Goal: Task Accomplishment & Management: Manage account settings

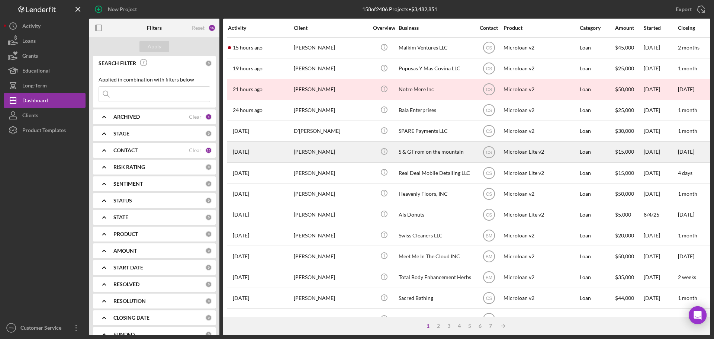
click at [361, 156] on div "[PERSON_NAME]" at bounding box center [331, 152] width 74 height 20
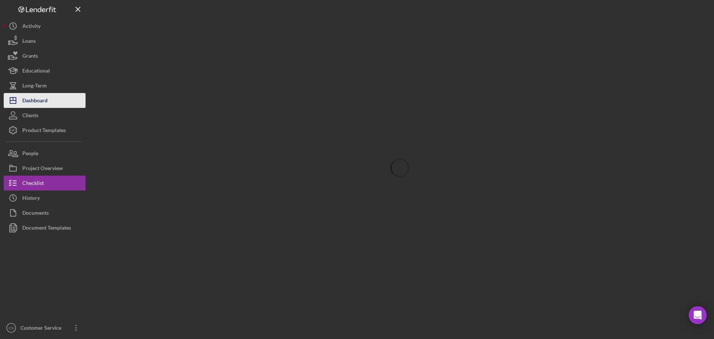
click at [48, 98] on button "Icon/Dashboard Dashboard" at bounding box center [45, 100] width 82 height 15
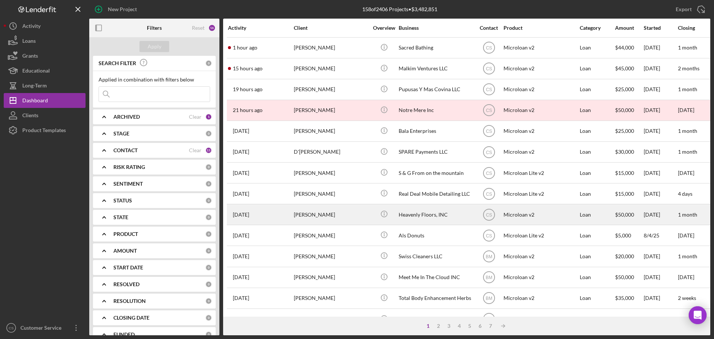
scroll to position [37, 0]
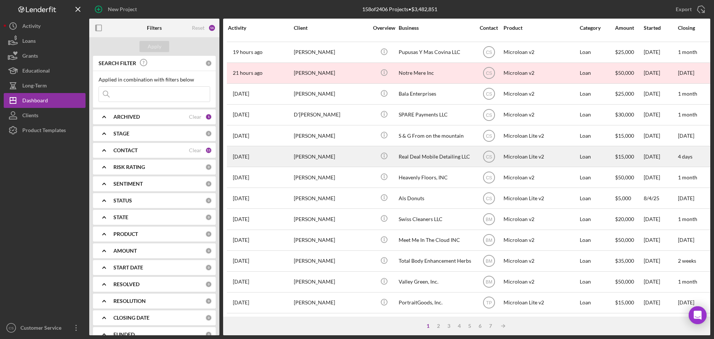
click at [351, 158] on div "[PERSON_NAME]" at bounding box center [331, 157] width 74 height 20
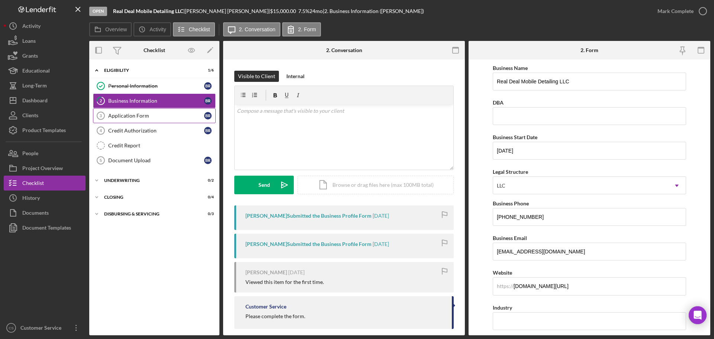
click at [153, 113] on div "Application Form" at bounding box center [156, 116] width 96 height 6
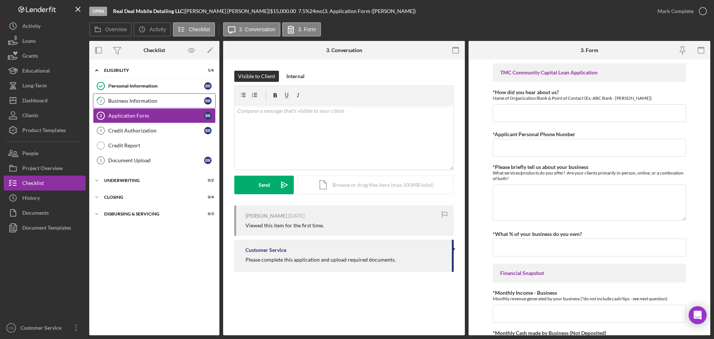
click at [157, 100] on div "Business Information" at bounding box center [156, 101] width 96 height 6
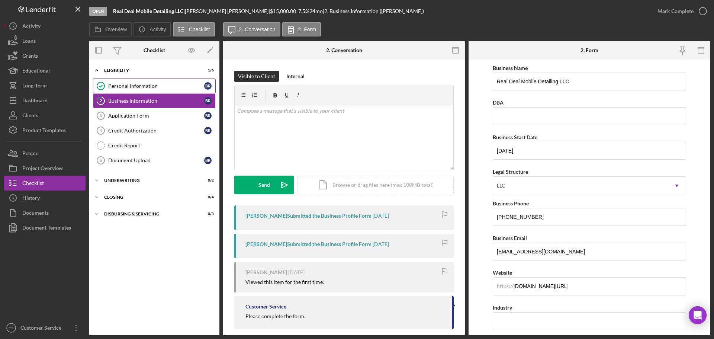
click at [158, 85] on div "Personal Information" at bounding box center [156, 86] width 96 height 6
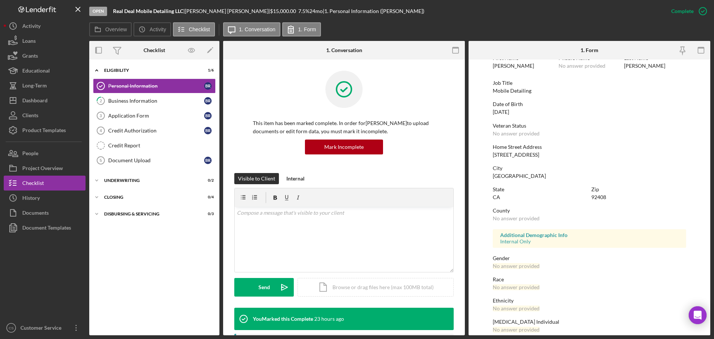
scroll to position [71, 0]
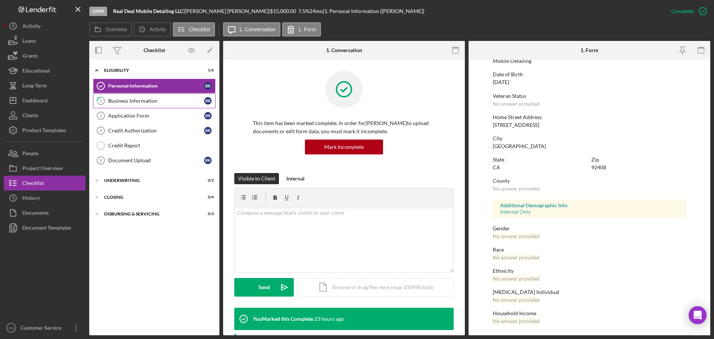
click at [121, 98] on div "Business Information" at bounding box center [156, 101] width 96 height 6
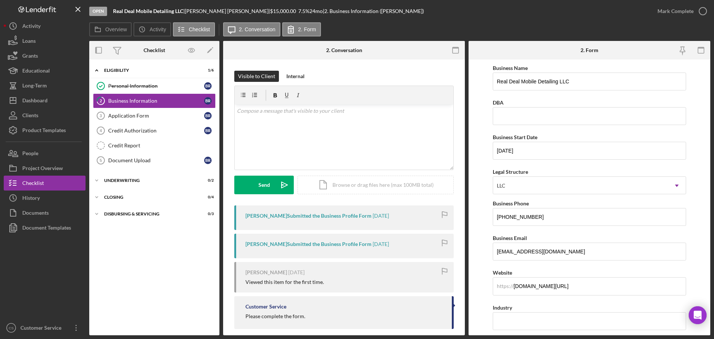
scroll to position [37, 0]
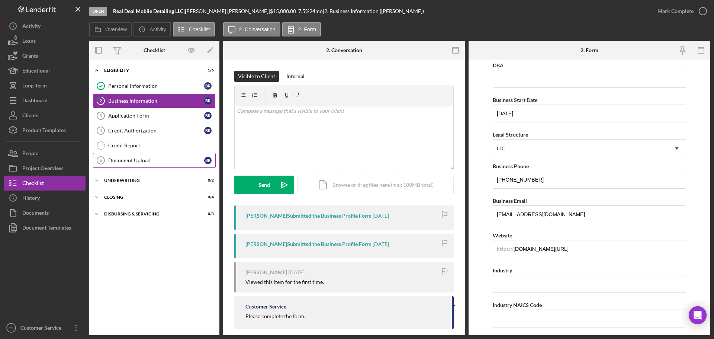
click at [133, 154] on link "Document Upload 5 Document Upload B R" at bounding box center [154, 160] width 123 height 15
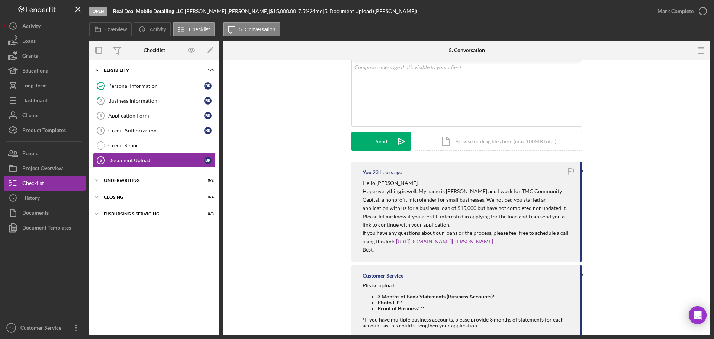
scroll to position [97, 0]
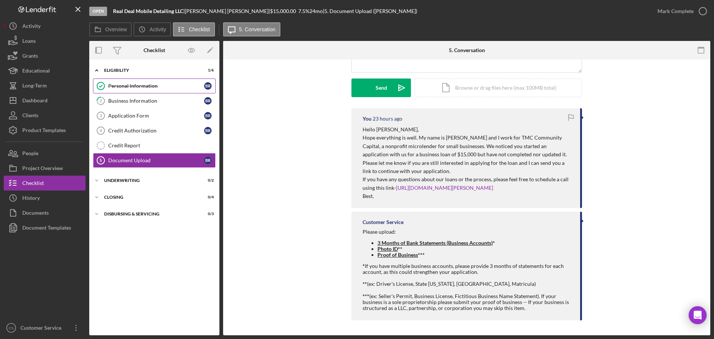
drag, startPoint x: 149, startPoint y: 94, endPoint x: 153, endPoint y: 91, distance: 4.7
click at [149, 94] on link "2 Business Information B R" at bounding box center [154, 100] width 123 height 15
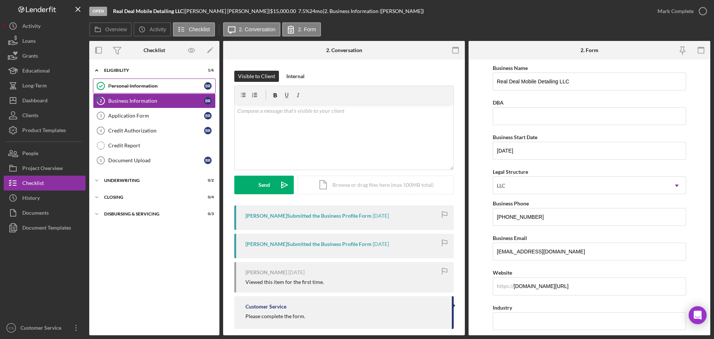
click at [156, 89] on div "Personal Information" at bounding box center [156, 86] width 96 height 6
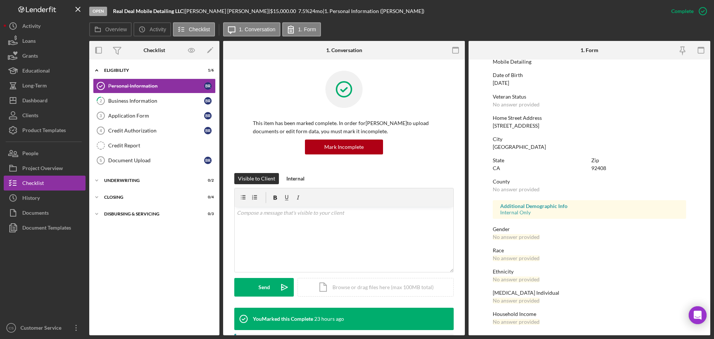
scroll to position [71, 0]
click at [167, 101] on div "Business Information" at bounding box center [156, 101] width 96 height 6
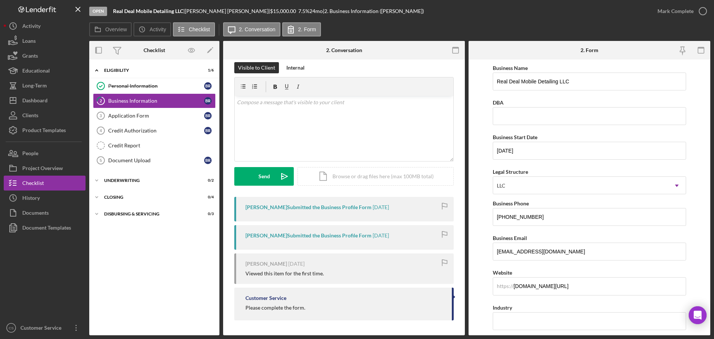
click at [477, 232] on form "Business Name Real Deal Mobile Detailing LLC DBA Business Start Date [DATE] Leg…" at bounding box center [590, 197] width 242 height 276
drag, startPoint x: 564, startPoint y: 216, endPoint x: 420, endPoint y: 216, distance: 143.9
click at [421, 216] on div "Overview Internal Workflow Stage Open Icon/Dropdown Arrow Archive (can unarchiv…" at bounding box center [399, 188] width 621 height 294
click at [476, 217] on form "Business Name Real Deal Mobile Detailing LLC DBA Business Start Date [DATE] Leg…" at bounding box center [590, 197] width 242 height 276
click at [173, 84] on div "Personal Information" at bounding box center [156, 86] width 96 height 6
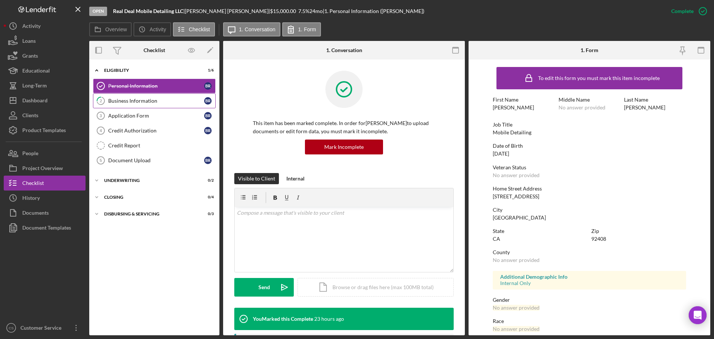
click at [168, 102] on div "Business Information" at bounding box center [156, 101] width 96 height 6
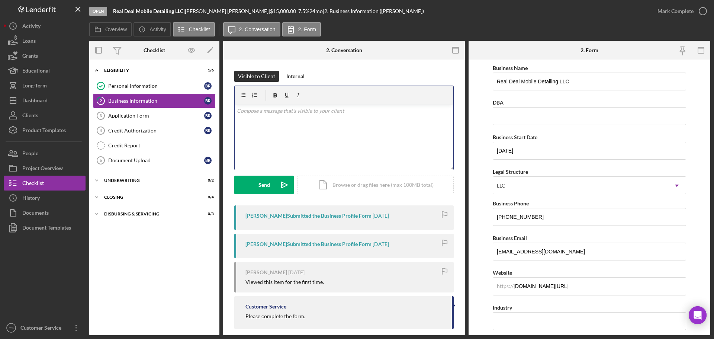
click at [313, 119] on div "v Color teal Color pink Remove color Add row above Add row below Add column bef…" at bounding box center [344, 136] width 219 height 65
click at [368, 130] on div "v Color teal Color pink Remove color Add row above Add row below Add column bef…" at bounding box center [344, 136] width 219 height 65
drag, startPoint x: 158, startPoint y: 156, endPoint x: 194, endPoint y: 151, distance: 36.3
click at [158, 156] on link "Document Upload 5 Document Upload B R" at bounding box center [154, 160] width 123 height 15
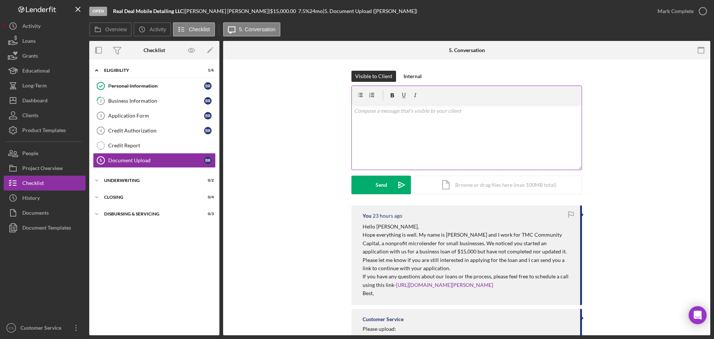
click at [392, 142] on div "v Color teal Color pink Remove color Add row above Add row below Add column bef…" at bounding box center [467, 136] width 230 height 65
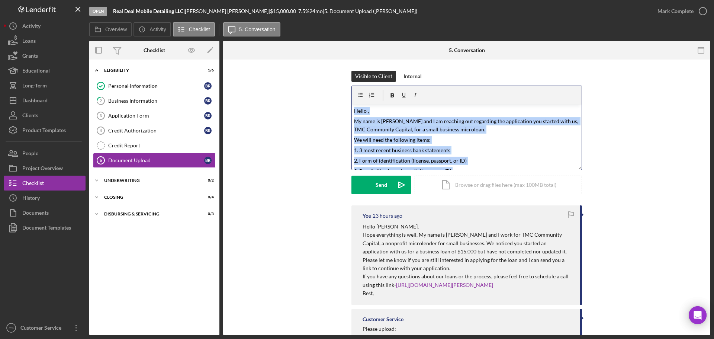
drag, startPoint x: 461, startPoint y: 163, endPoint x: 344, endPoint y: 95, distance: 135.1
click at [344, 95] on div "Visible to Client Internal v Color teal Color pink Remove color Add row above A…" at bounding box center [466, 138] width 465 height 135
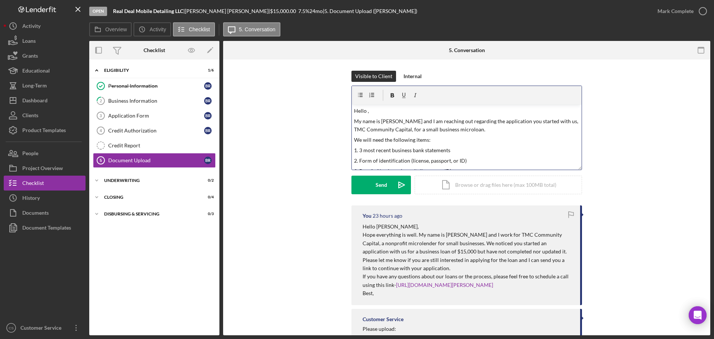
click at [365, 112] on p "Hello ," at bounding box center [467, 111] width 226 height 8
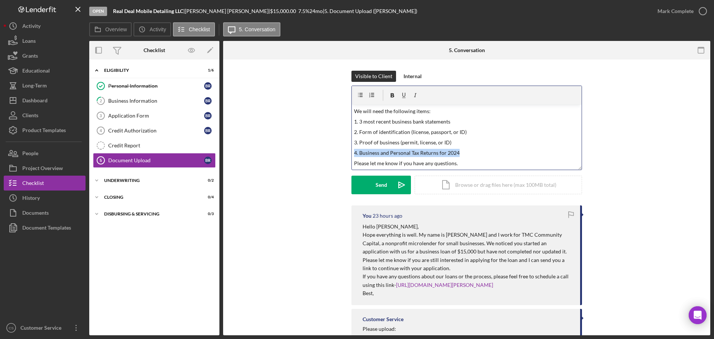
drag, startPoint x: 459, startPoint y: 152, endPoint x: 351, endPoint y: 148, distance: 107.5
click at [352, 148] on div "v Color teal Color pink Remove color Add row above Add row below Add column bef…" at bounding box center [467, 136] width 230 height 65
click at [465, 156] on p "3. Proof of business (permit, license, or ID)" at bounding box center [467, 153] width 226 height 8
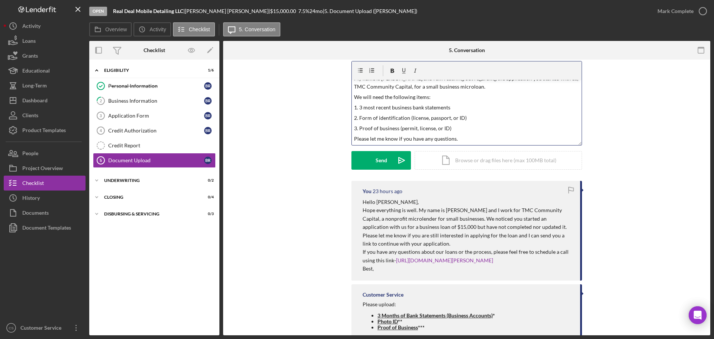
scroll to position [37, 0]
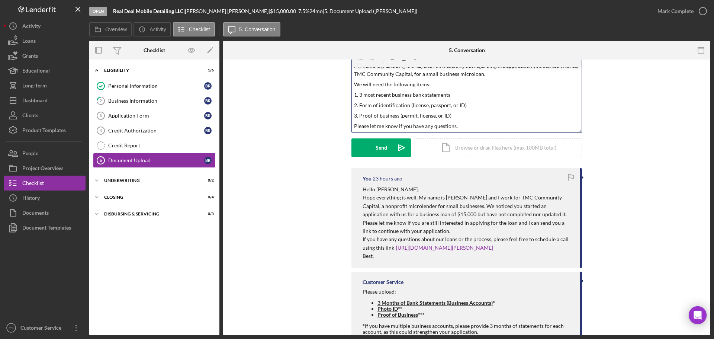
click at [469, 127] on p "Please let me know if you have any questions." at bounding box center [467, 126] width 226 height 8
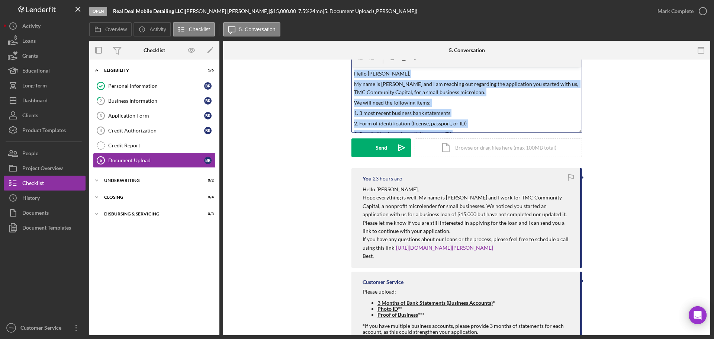
scroll to position [0, 0]
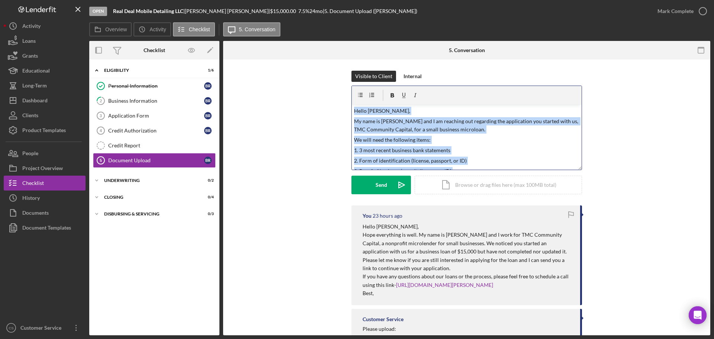
drag, startPoint x: 461, startPoint y: 128, endPoint x: 314, endPoint y: 54, distance: 164.1
click at [314, 54] on div "5. Conversation Document Upload 5 Document Upload Visible to Client Internal v …" at bounding box center [466, 188] width 487 height 294
copy div "Hello [PERSON_NAME], My name is [PERSON_NAME] and I am reaching out regarding t…"
click at [373, 184] on button "Send Icon/icon-invite-send" at bounding box center [380, 185] width 59 height 19
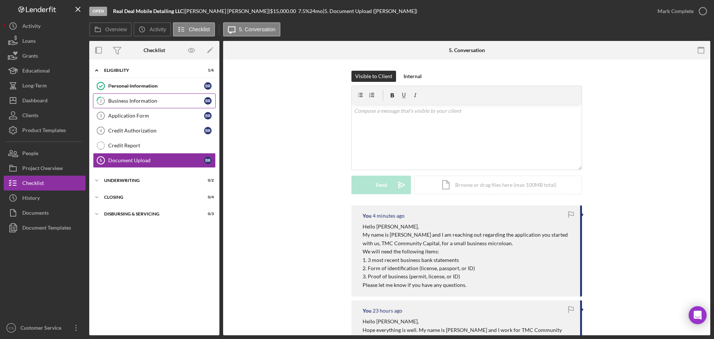
click at [143, 97] on link "2 Business Information B R" at bounding box center [154, 100] width 123 height 15
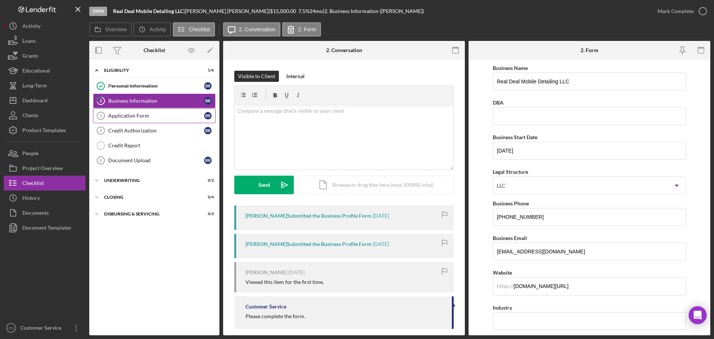
click at [152, 120] on link "Application Form 3 Application Form B R" at bounding box center [154, 115] width 123 height 15
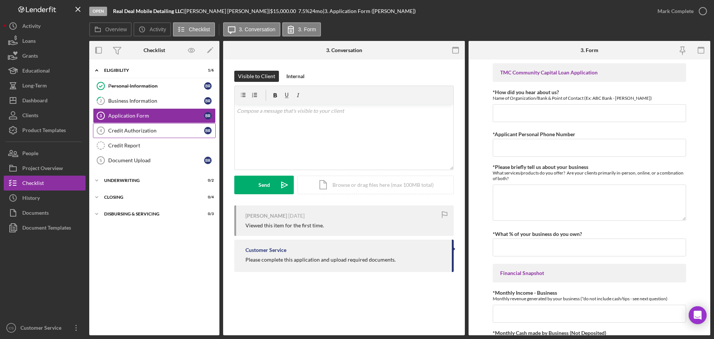
click at [152, 131] on div "Credit Authorization" at bounding box center [156, 131] width 96 height 6
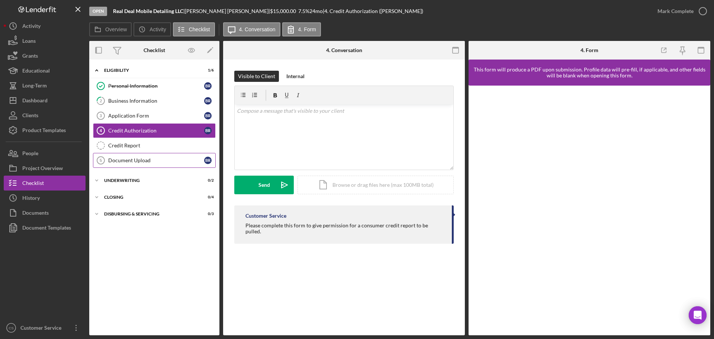
click at [157, 154] on link "Document Upload 5 Document Upload B R" at bounding box center [154, 160] width 123 height 15
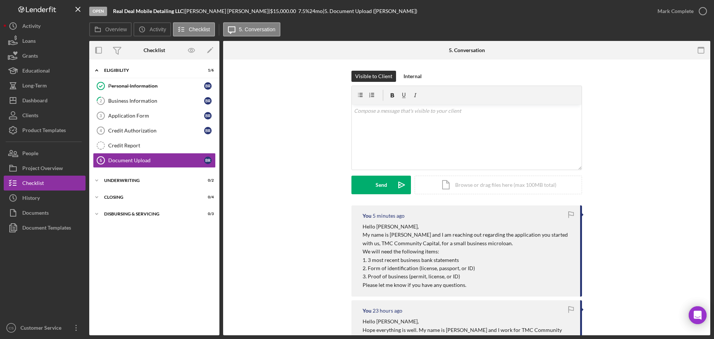
click at [268, 149] on div "Visible to Client Internal v Color teal Color pink Remove color Add row above A…" at bounding box center [466, 138] width 465 height 135
click at [48, 96] on button "Icon/Dashboard Dashboard" at bounding box center [45, 100] width 82 height 15
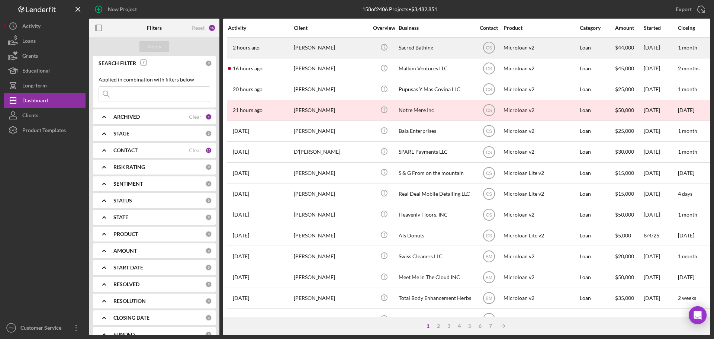
click at [350, 50] on div "[PERSON_NAME]" at bounding box center [331, 48] width 74 height 20
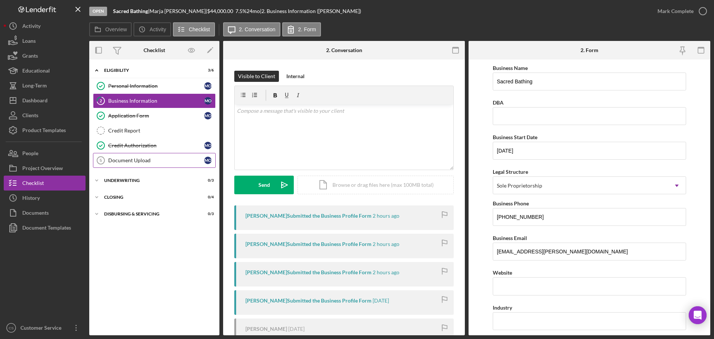
click at [159, 161] on div "Document Upload" at bounding box center [156, 160] width 96 height 6
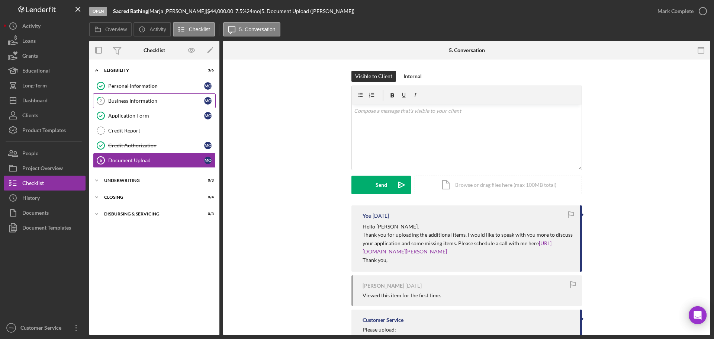
click at [157, 101] on div "Business Information" at bounding box center [156, 101] width 96 height 6
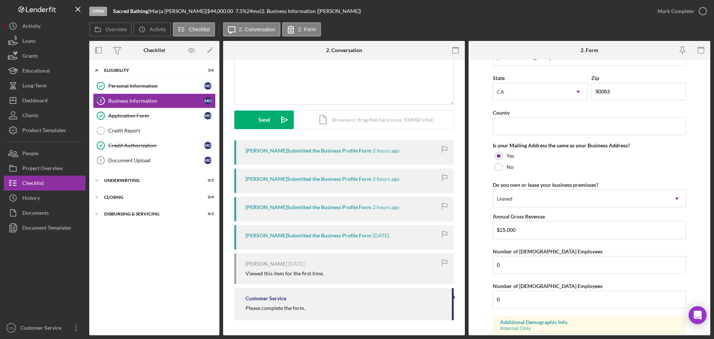
scroll to position [550, 0]
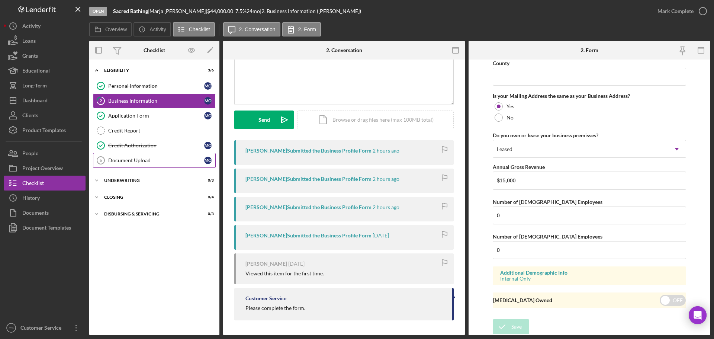
click at [164, 157] on div "Document Upload" at bounding box center [156, 160] width 96 height 6
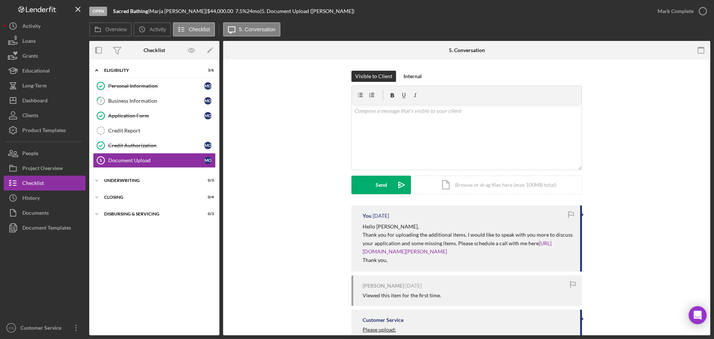
click at [277, 192] on div "Visible to Client Internal v Color teal Color pink Remove color Add row above A…" at bounding box center [466, 138] width 465 height 135
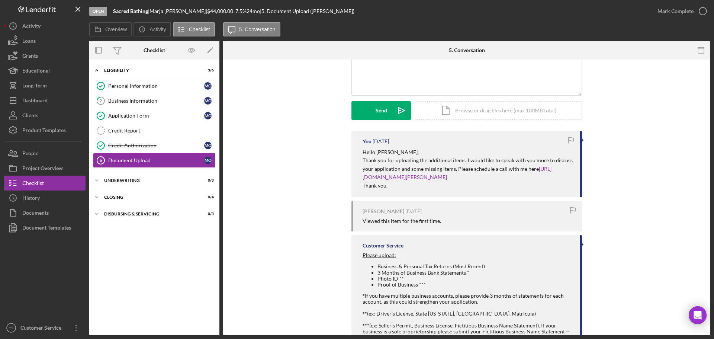
scroll to position [104, 0]
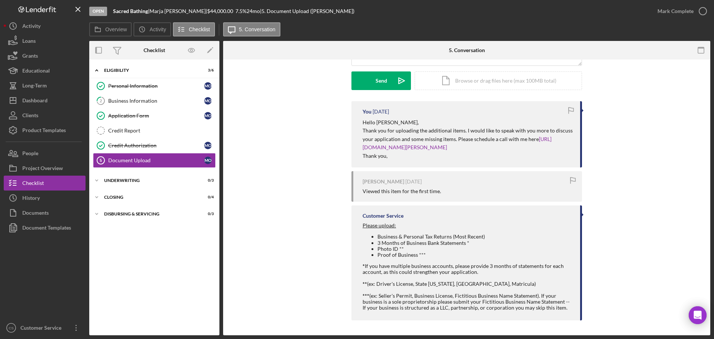
click at [300, 211] on div "You [DATE] Hello [PERSON_NAME], Thank you for uploading the additional items. I…" at bounding box center [466, 212] width 465 height 223
click at [38, 93] on div "Dashboard" at bounding box center [34, 101] width 25 height 17
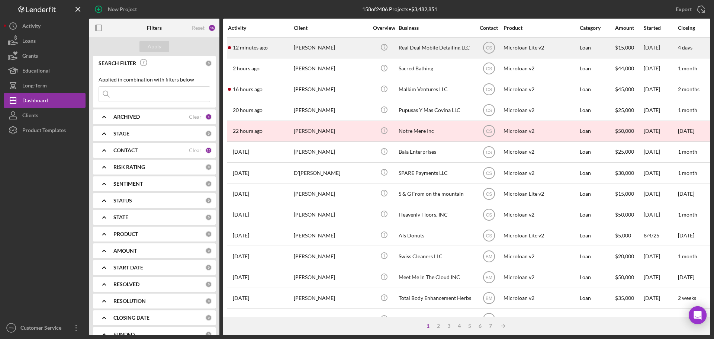
click at [349, 46] on div "[PERSON_NAME]" at bounding box center [331, 48] width 74 height 20
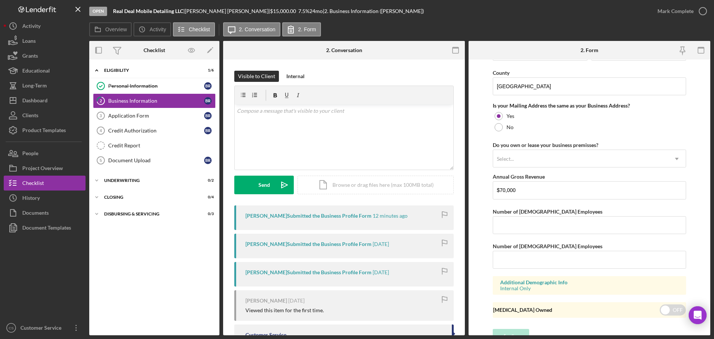
scroll to position [550, 0]
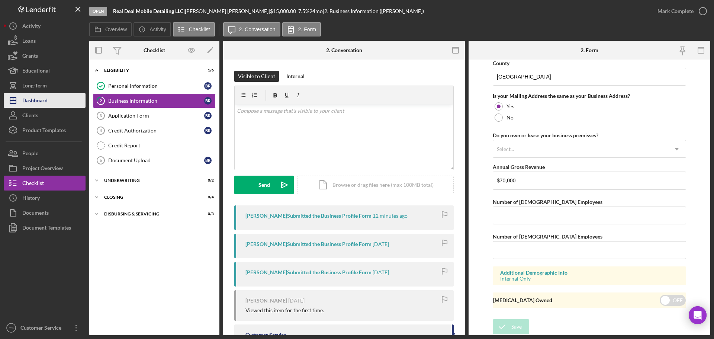
click at [42, 100] on div "Dashboard" at bounding box center [34, 101] width 25 height 17
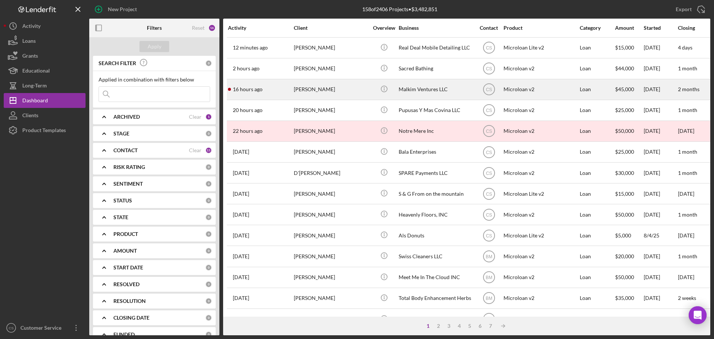
click at [283, 87] on div "16 hours ago [PERSON_NAME]" at bounding box center [260, 90] width 65 height 20
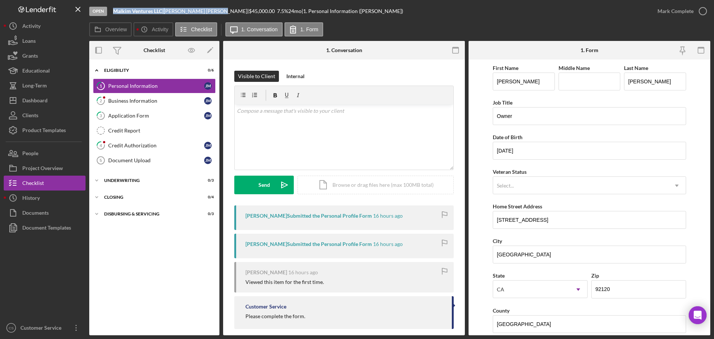
drag, startPoint x: 203, startPoint y: 10, endPoint x: 115, endPoint y: 12, distance: 87.8
click at [115, 12] on div "Malkim Ventures LLC | [PERSON_NAME] | $45,000.00 7.5 % 24 mo | 1. Personal Info…" at bounding box center [258, 11] width 290 height 6
copy div "Malkim Ventures LLC | [PERSON_NAME]"
click at [156, 283] on div "Icon/Expander Eligibility 0 / 6 1 Personal Information [PERSON_NAME] 2 Business…" at bounding box center [154, 197] width 130 height 268
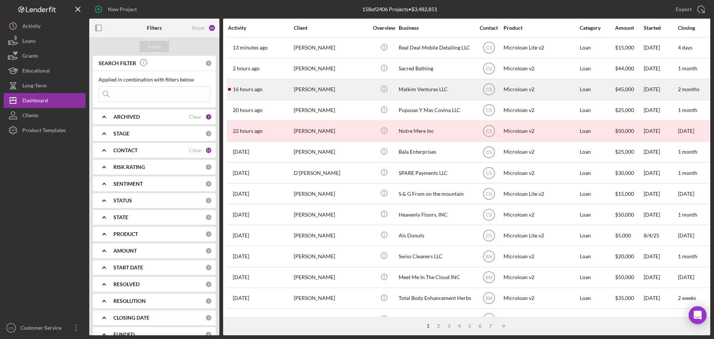
click at [360, 90] on div "[PERSON_NAME]" at bounding box center [331, 90] width 74 height 20
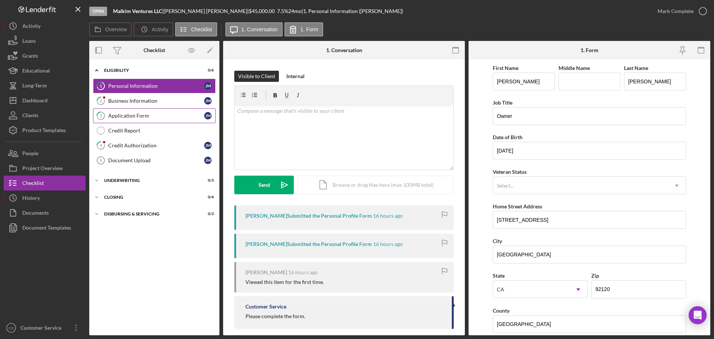
click at [152, 119] on link "3 Application Form [PERSON_NAME]" at bounding box center [154, 115] width 123 height 15
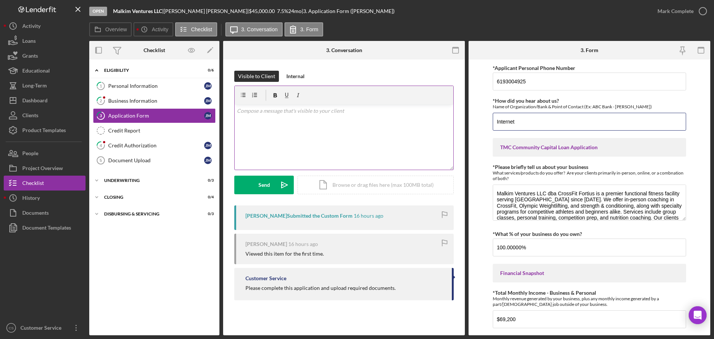
drag, startPoint x: 393, startPoint y: 125, endPoint x: 359, endPoint y: 128, distance: 33.6
click at [359, 128] on div "Overview Internal Workflow Stage Open Icon/Dropdown Arrow Archive (can unarchiv…" at bounding box center [399, 188] width 621 height 294
click at [172, 272] on div "Icon/Expander Eligibility 0 / 6 1 Personal Information [PERSON_NAME] 2 Business…" at bounding box center [154, 197] width 130 height 268
click at [36, 102] on div "Dashboard" at bounding box center [34, 101] width 25 height 17
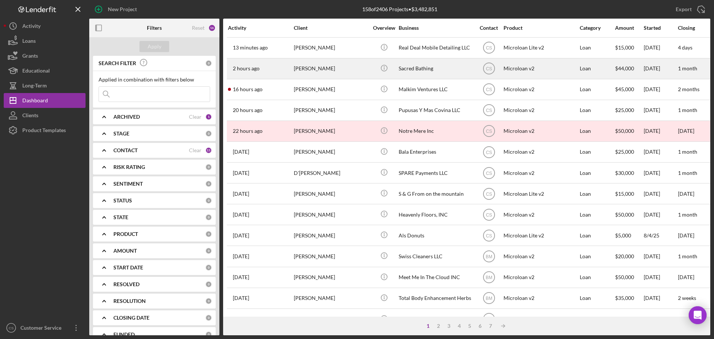
click at [342, 72] on div "[PERSON_NAME]" at bounding box center [331, 69] width 74 height 20
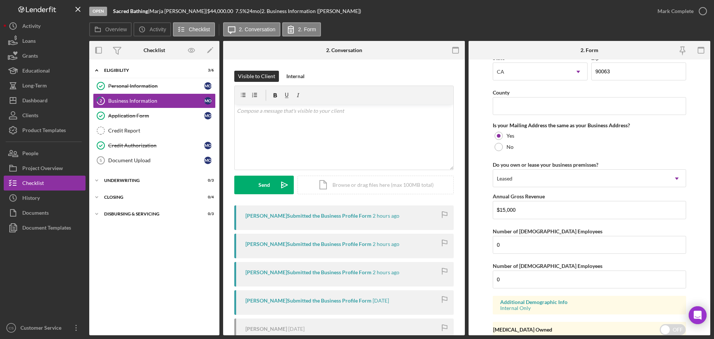
scroll to position [550, 0]
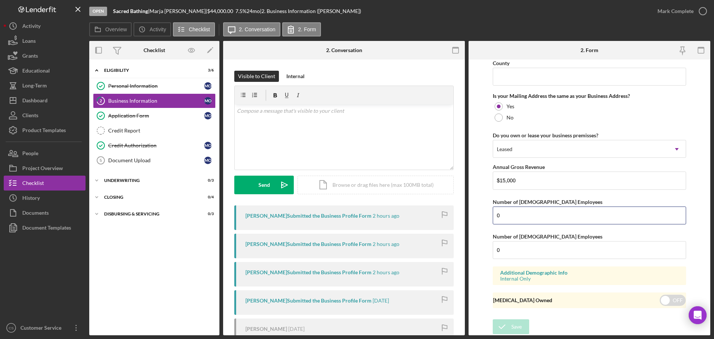
drag, startPoint x: 518, startPoint y: 212, endPoint x: 456, endPoint y: 217, distance: 61.6
click at [456, 217] on div "Overview Internal Workflow Stage Open Icon/Dropdown Arrow Archive (can unarchiv…" at bounding box center [399, 188] width 621 height 294
type input "1"
click at [478, 155] on form "Business Name Sacred Bathing DBA Business Start Date [DATE] Legal Structure Sol…" at bounding box center [590, 197] width 242 height 276
click at [514, 328] on div "Save" at bounding box center [516, 326] width 10 height 15
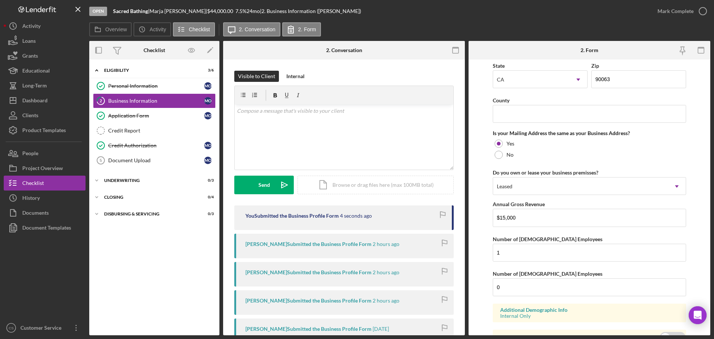
scroll to position [476, 0]
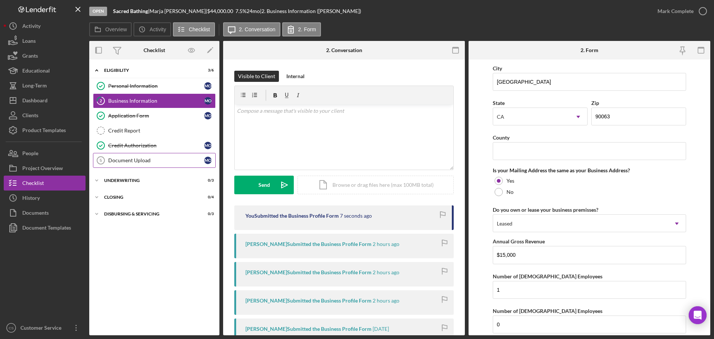
click at [152, 158] on div "Document Upload" at bounding box center [156, 160] width 96 height 6
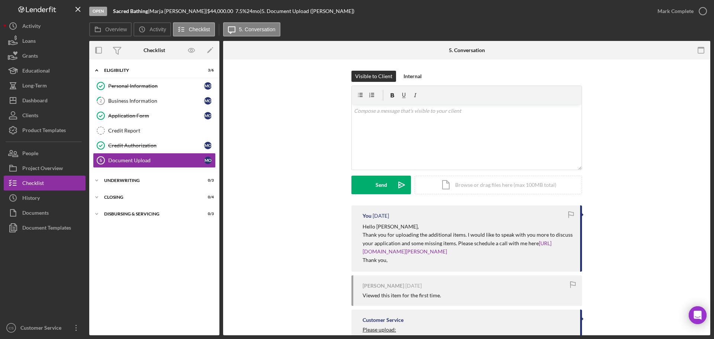
click at [309, 234] on div "You [DATE] Hello [PERSON_NAME], Thank you for uploading the additional items. I…" at bounding box center [466, 316] width 465 height 223
click at [393, 131] on div "v Color teal Color pink Remove color Add row above Add row below Add column bef…" at bounding box center [467, 136] width 230 height 65
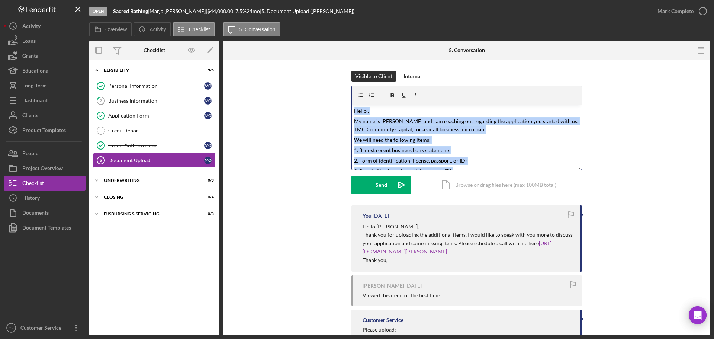
drag, startPoint x: 470, startPoint y: 162, endPoint x: 244, endPoint y: 77, distance: 241.6
click at [246, 77] on div "Visible to Client Internal v Color teal Color pink Remove color Add row above A…" at bounding box center [466, 138] width 465 height 135
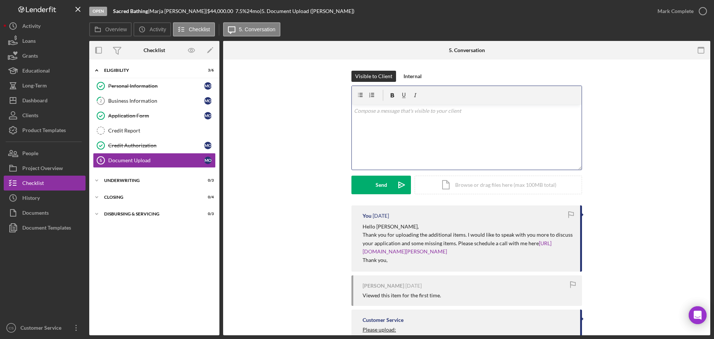
click at [368, 119] on div "v Color teal Color pink Remove color Add row above Add row below Add column bef…" at bounding box center [467, 136] width 230 height 65
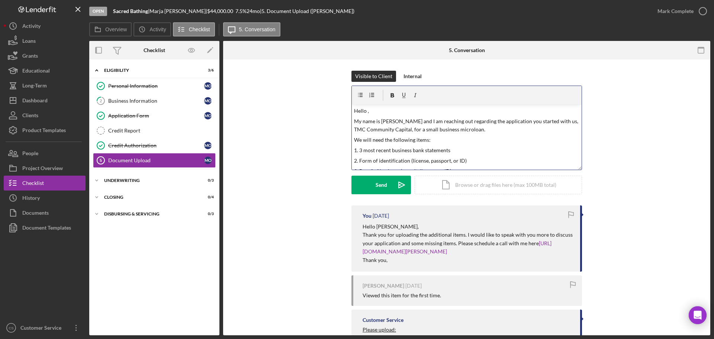
click at [367, 113] on p "Hello ," at bounding box center [467, 111] width 226 height 8
click at [365, 112] on p "Hello ," at bounding box center [467, 111] width 226 height 8
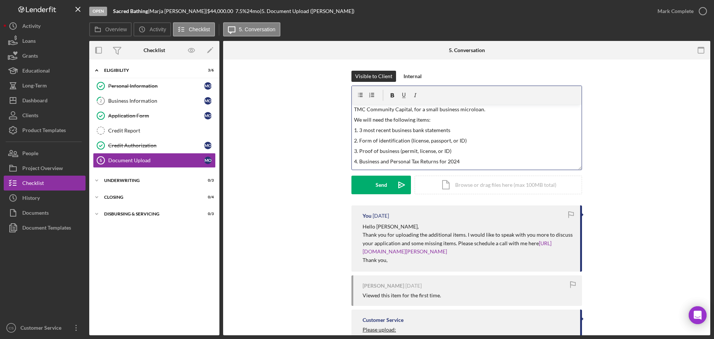
scroll to position [29, 0]
click at [380, 183] on div "Send" at bounding box center [382, 185] width 12 height 19
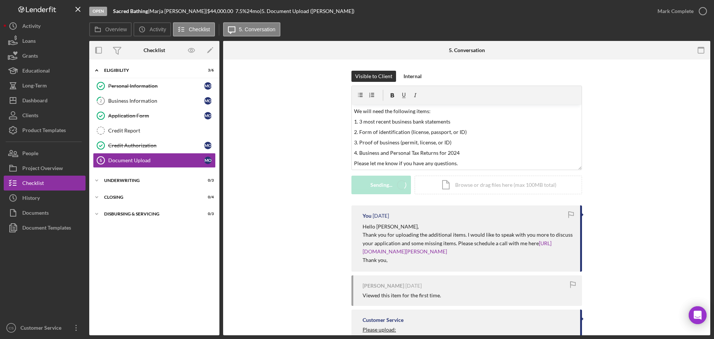
scroll to position [0, 0]
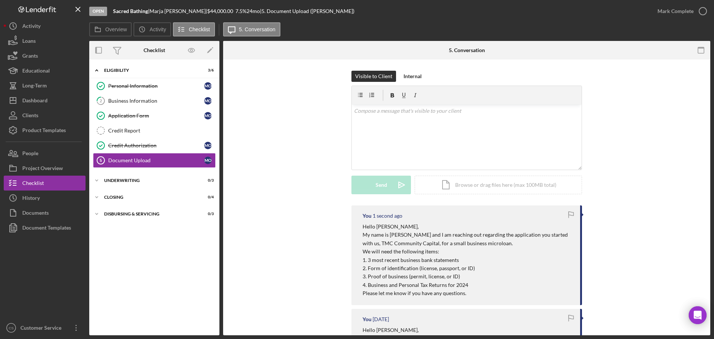
click at [269, 80] on div "Visible to Client Internal v Color teal Color pink Remove color Add row above A…" at bounding box center [466, 138] width 465 height 135
click at [54, 97] on button "Icon/Dashboard Dashboard" at bounding box center [45, 100] width 82 height 15
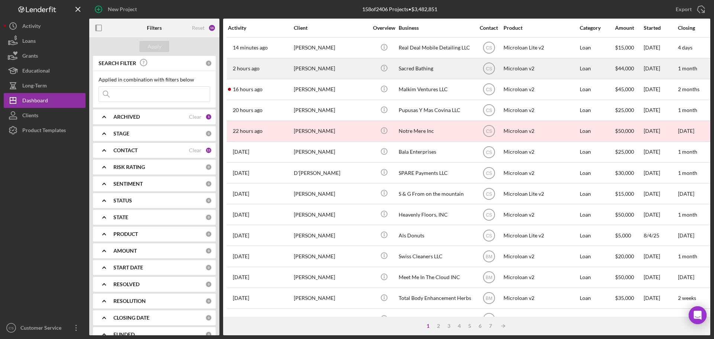
click at [348, 64] on div "[PERSON_NAME]" at bounding box center [331, 69] width 74 height 20
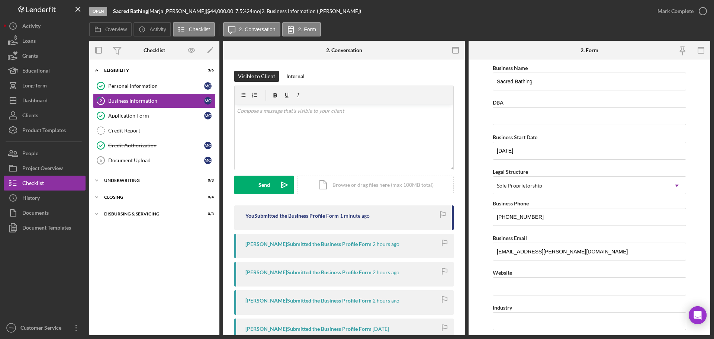
click at [146, 236] on div "Icon/Expander Eligibility 3 / 6 Personal Information Personal Information M O 2…" at bounding box center [154, 197] width 130 height 268
click at [53, 102] on button "Icon/Dashboard Dashboard" at bounding box center [45, 100] width 82 height 15
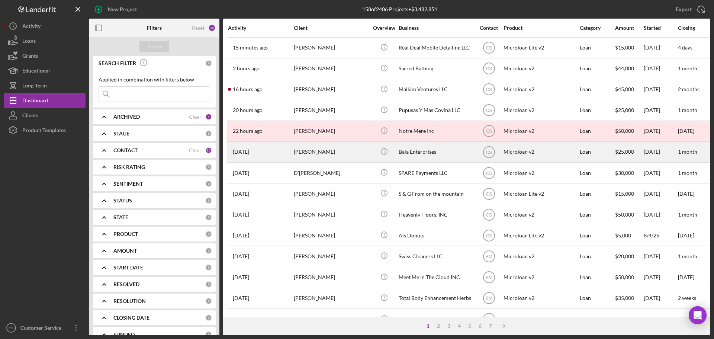
click at [350, 153] on div "[PERSON_NAME]" at bounding box center [331, 152] width 74 height 20
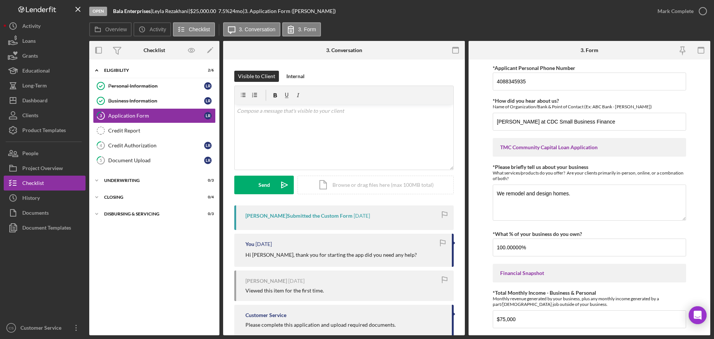
click at [161, 240] on div "Icon/Expander Eligibility 2 / 6 Personal Information Personal Information L R B…" at bounding box center [154, 197] width 130 height 268
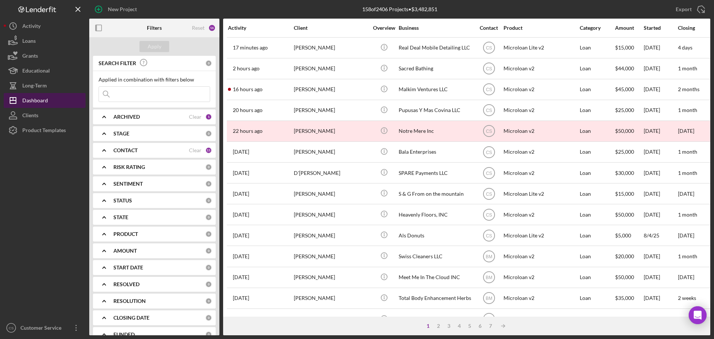
click at [25, 96] on div "Dashboard" at bounding box center [35, 101] width 26 height 17
click at [45, 83] on div "Long-Term" at bounding box center [34, 86] width 25 height 17
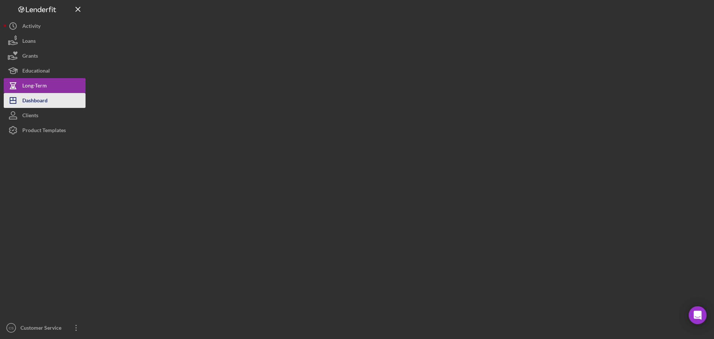
click at [39, 99] on div "Dashboard" at bounding box center [34, 101] width 25 height 17
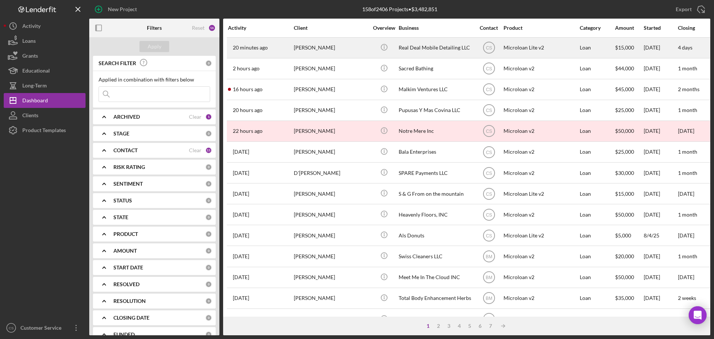
click at [321, 48] on div "[PERSON_NAME]" at bounding box center [331, 48] width 74 height 20
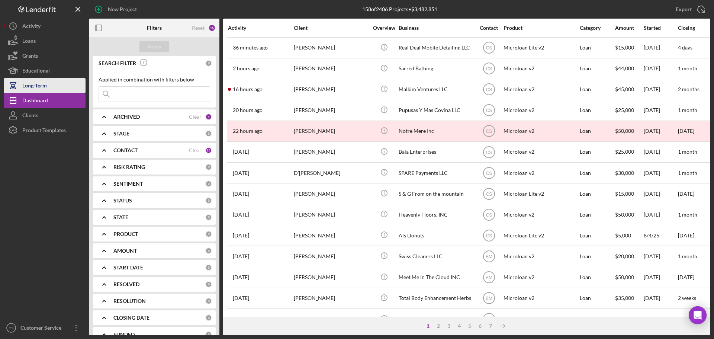
click at [46, 87] on div "Long-Term" at bounding box center [34, 86] width 25 height 17
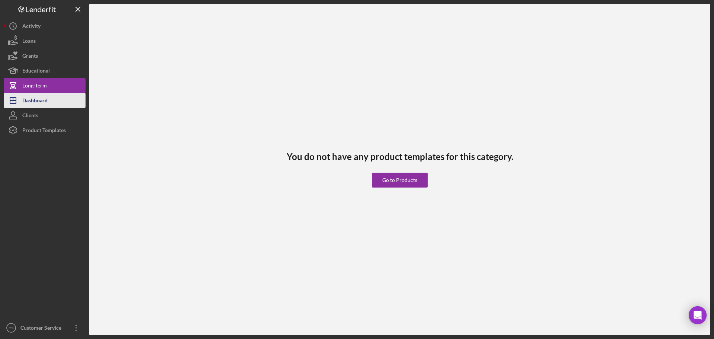
click at [46, 100] on div "Dashboard" at bounding box center [34, 101] width 25 height 17
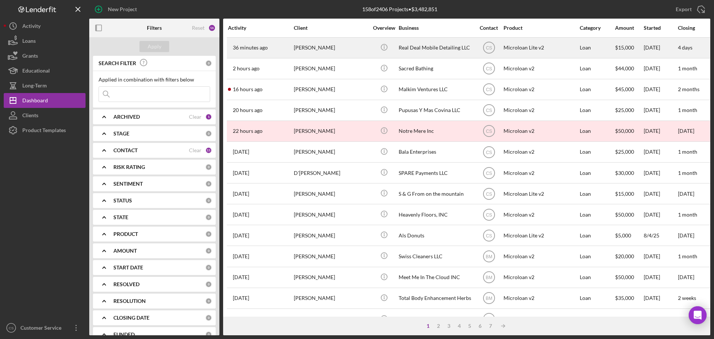
click at [343, 49] on div "[PERSON_NAME]" at bounding box center [331, 48] width 74 height 20
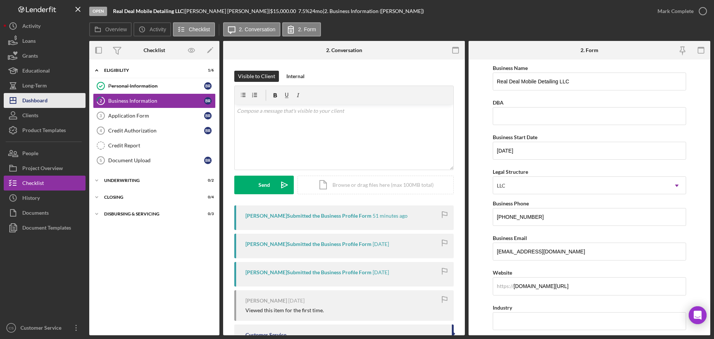
click at [40, 105] on div "Dashboard" at bounding box center [34, 101] width 25 height 17
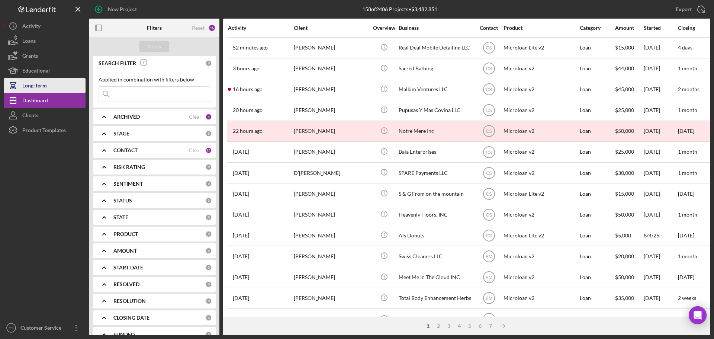
click at [45, 87] on div "Long-Term" at bounding box center [34, 86] width 25 height 17
